Goal: Register for event/course

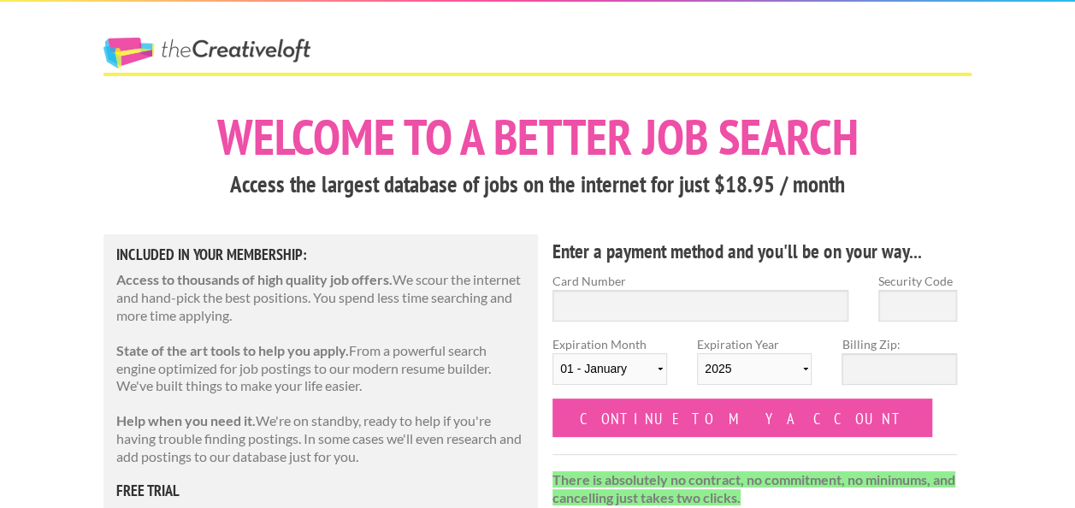
click at [259, 45] on link "The Creative Loft" at bounding box center [206, 53] width 207 height 31
click at [263, 48] on link "The Creative Loft" at bounding box center [206, 53] width 207 height 31
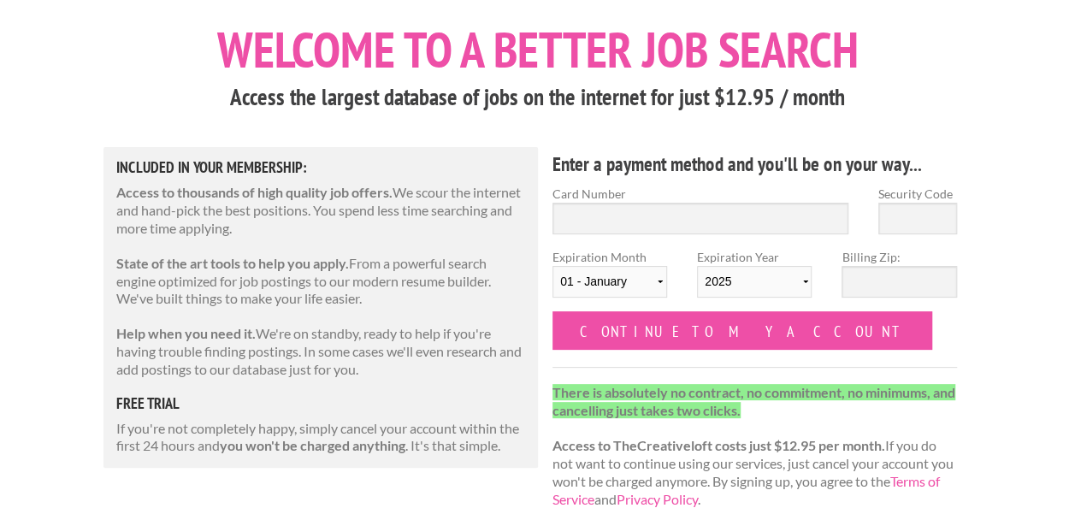
scroll to position [171, 0]
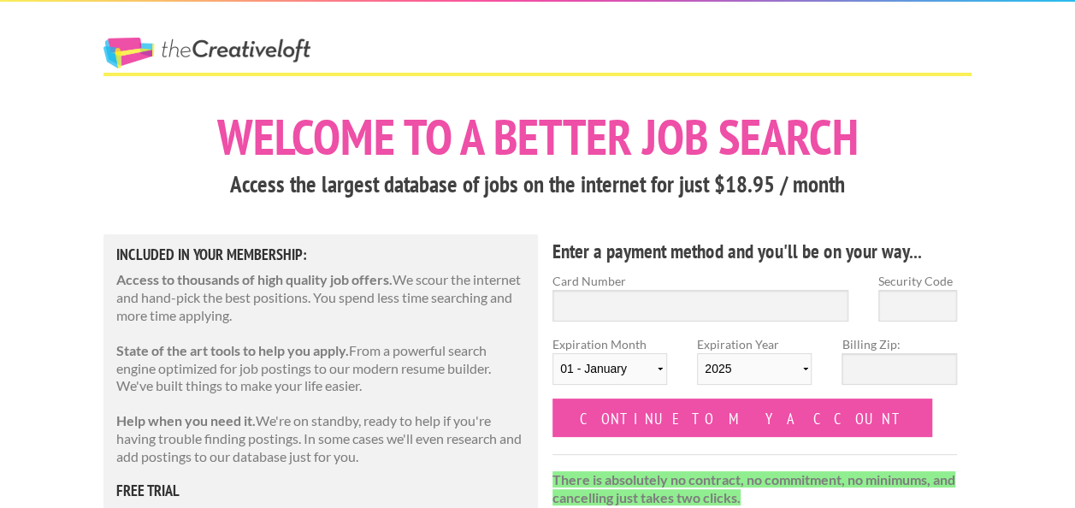
scroll to position [85, 0]
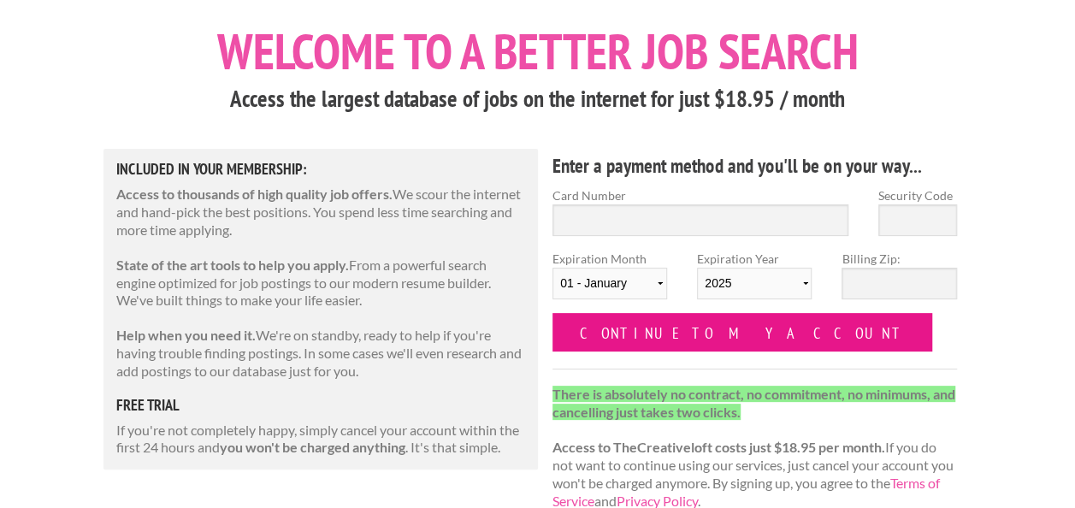
click at [663, 321] on input "Continue to my account" at bounding box center [742, 332] width 380 height 38
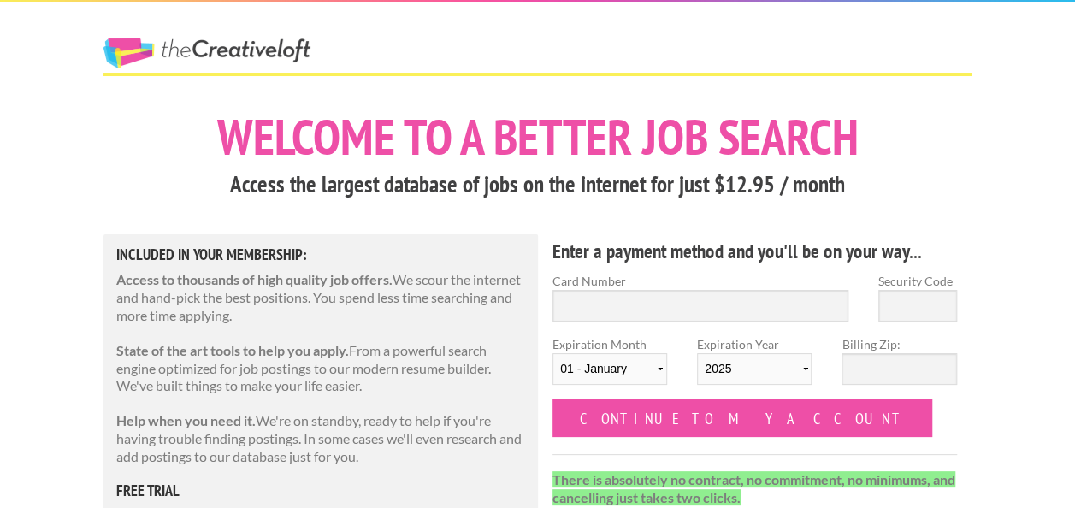
click at [207, 55] on link "The Creative Loft" at bounding box center [206, 53] width 207 height 31
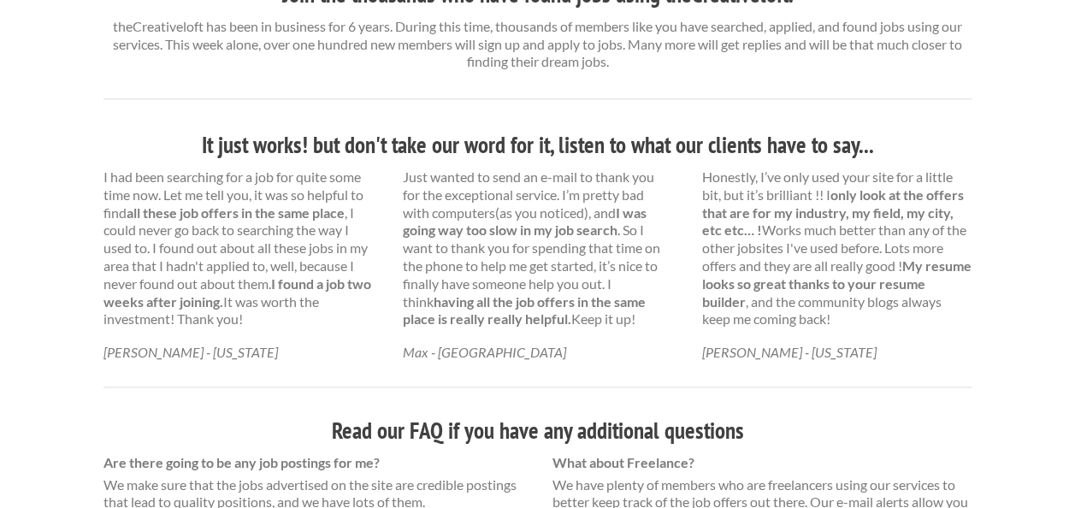
scroll to position [855, 0]
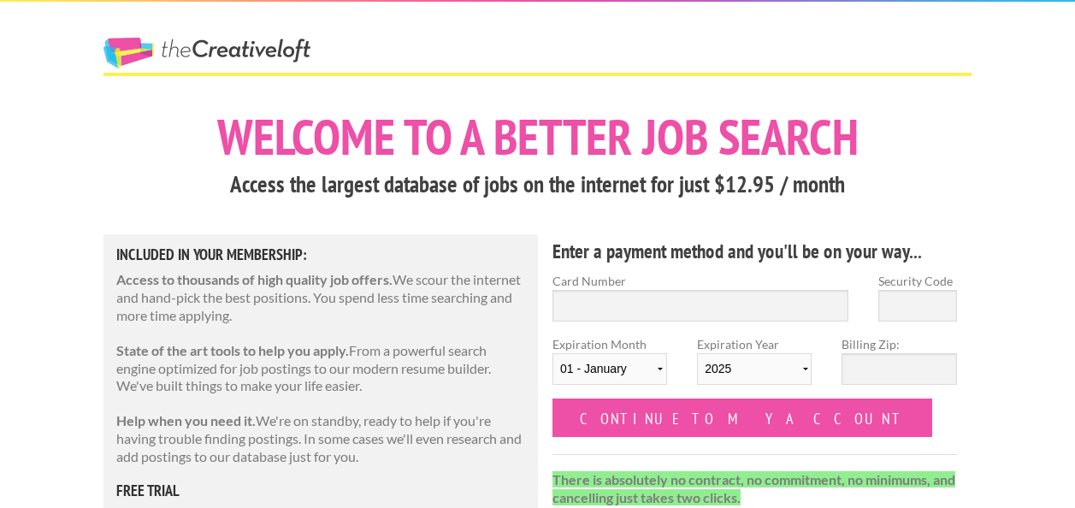
scroll to position [853, 0]
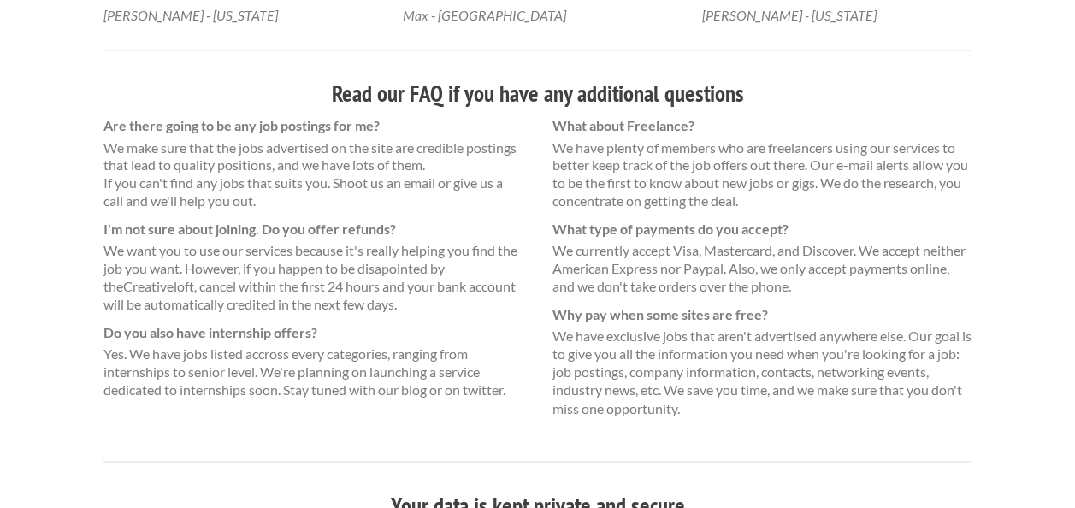
scroll to position [1270, 0]
